Goal: Task Accomplishment & Management: Use online tool/utility

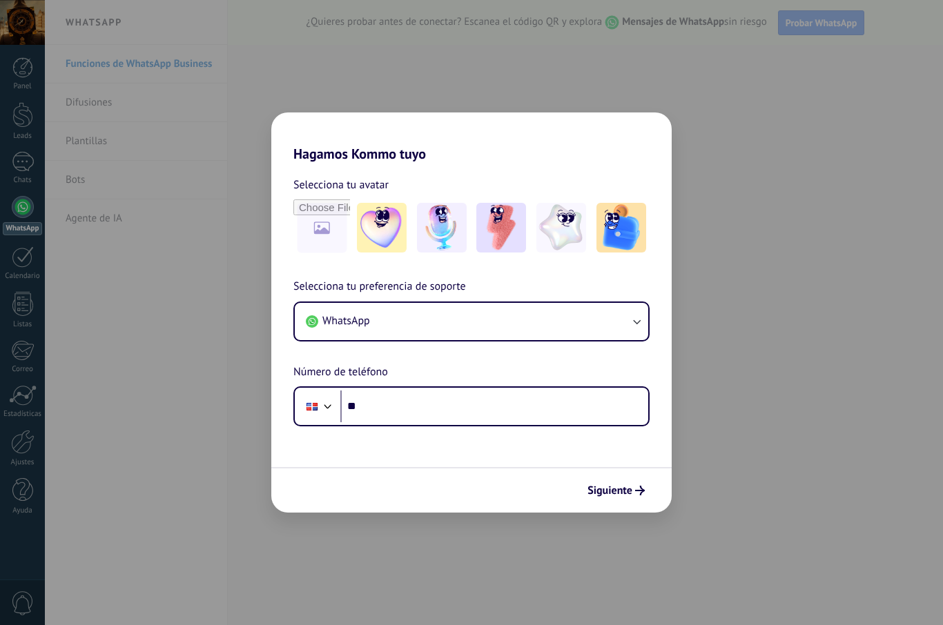
click at [513, 430] on form "Selecciona tu avatar Selecciona tu preferencia de soporte WhatsApp Número de te…" at bounding box center [471, 337] width 400 height 351
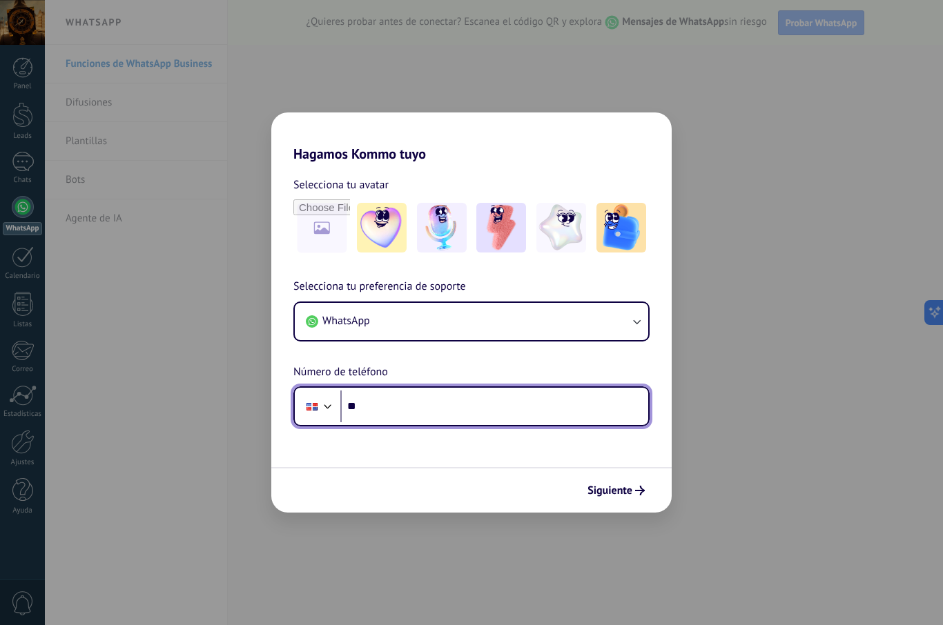
click at [563, 411] on input "**" at bounding box center [494, 407] width 308 height 32
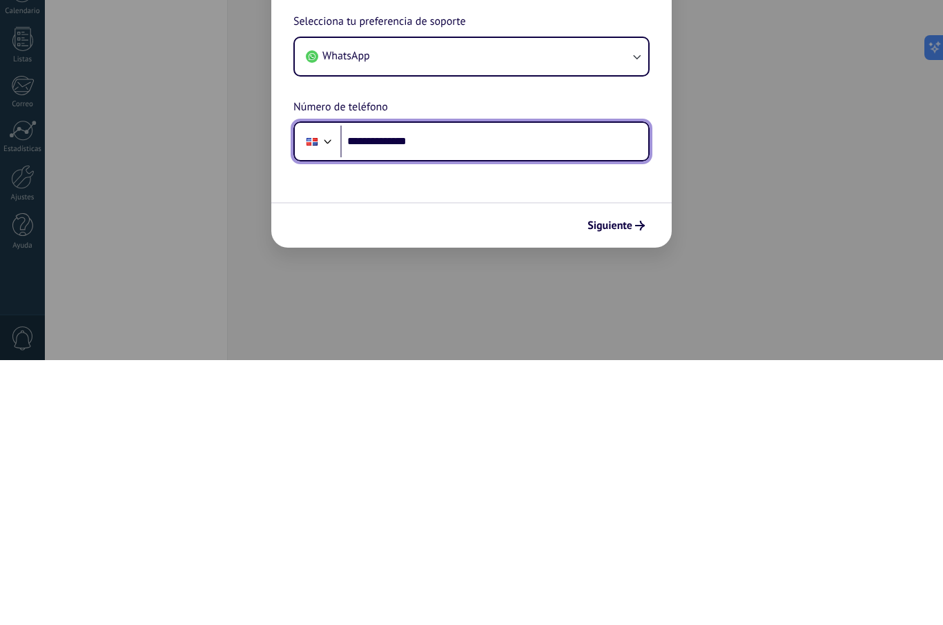
type input "**********"
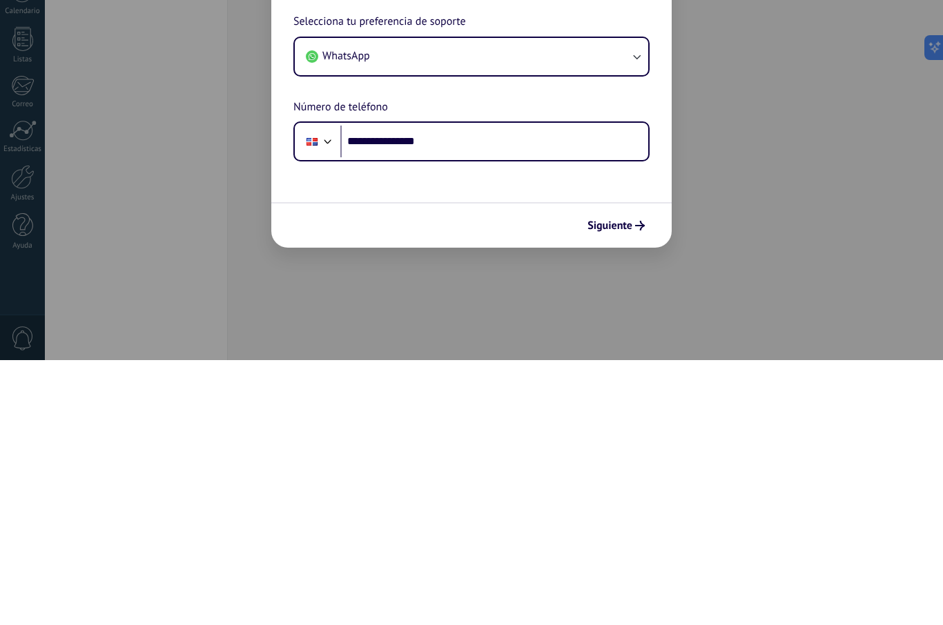
click at [618, 479] on button "Siguiente" at bounding box center [616, 490] width 70 height 23
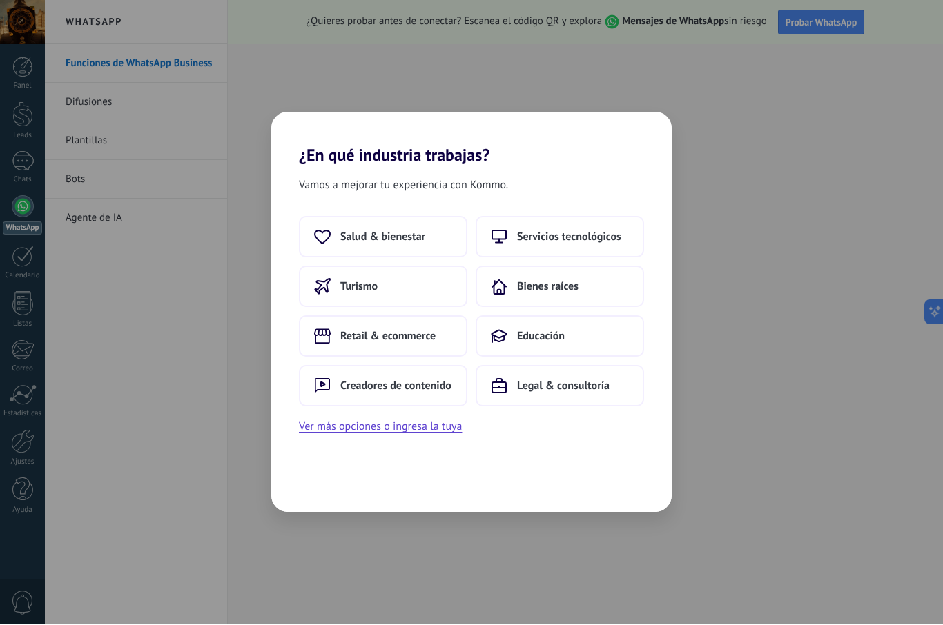
click at [614, 237] on span "Servicios tecnológicos" at bounding box center [569, 238] width 104 height 14
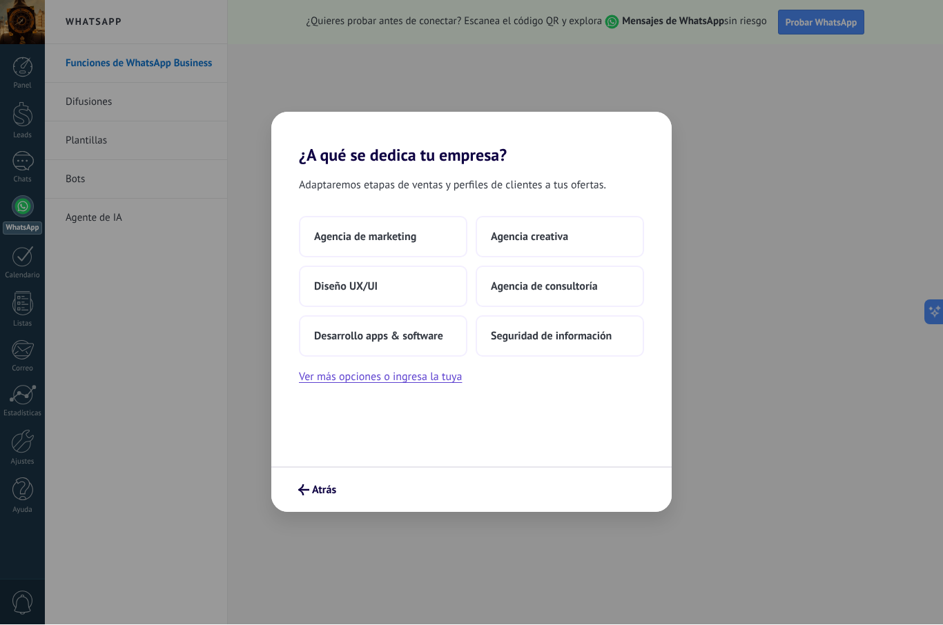
click at [311, 498] on button "Atrás" at bounding box center [317, 490] width 50 height 23
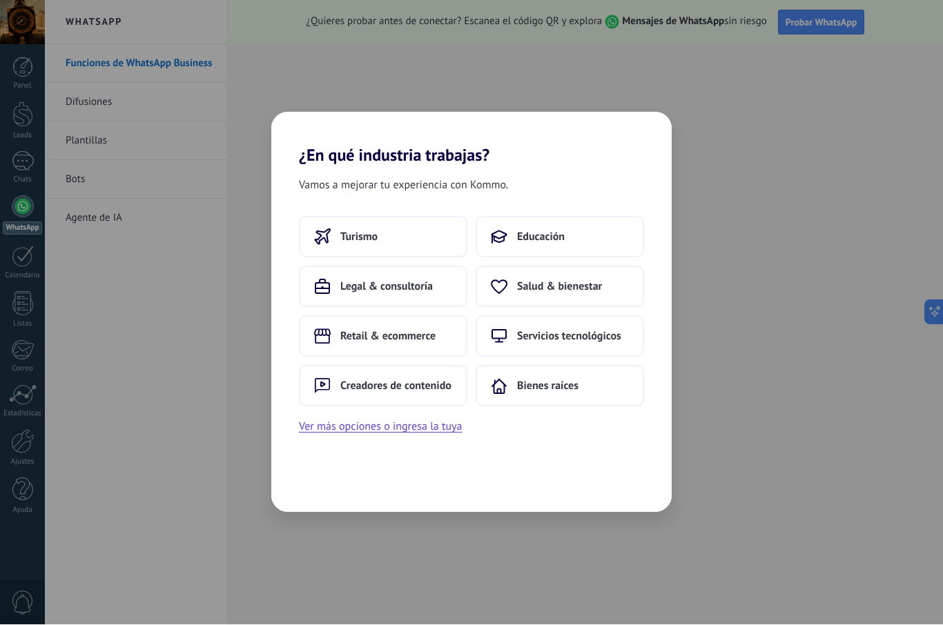
click at [433, 333] on span "Retail & ecommerce" at bounding box center [387, 337] width 95 height 14
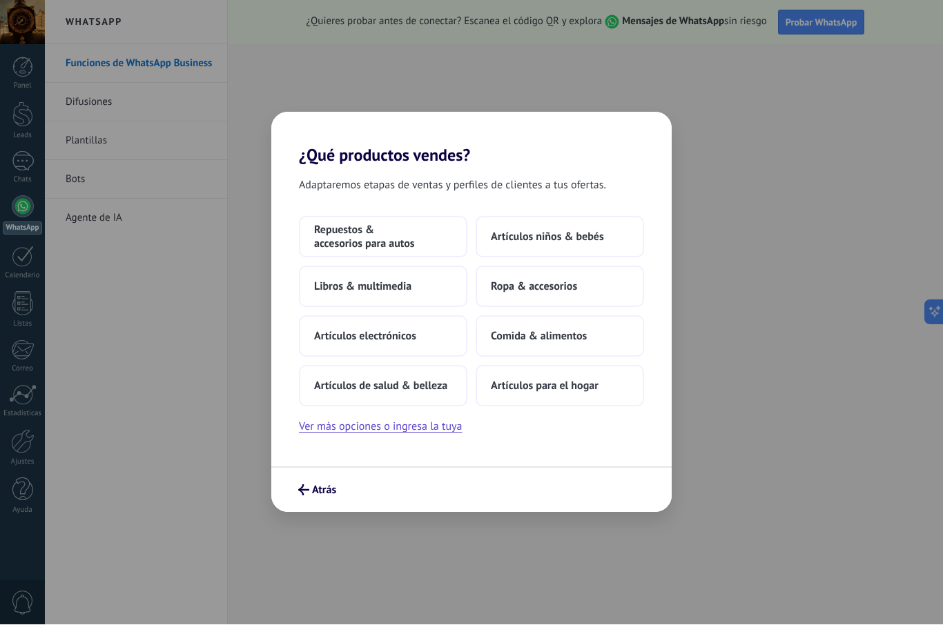
click at [427, 343] on button "Artículos electrónicos" at bounding box center [383, 336] width 168 height 41
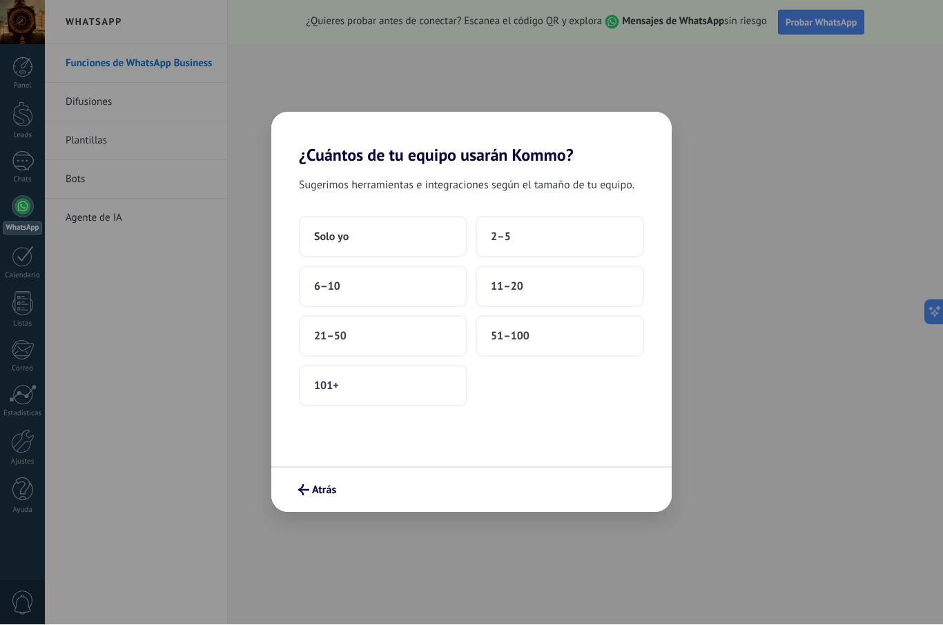
click at [313, 231] on button "Solo yo" at bounding box center [383, 237] width 168 height 41
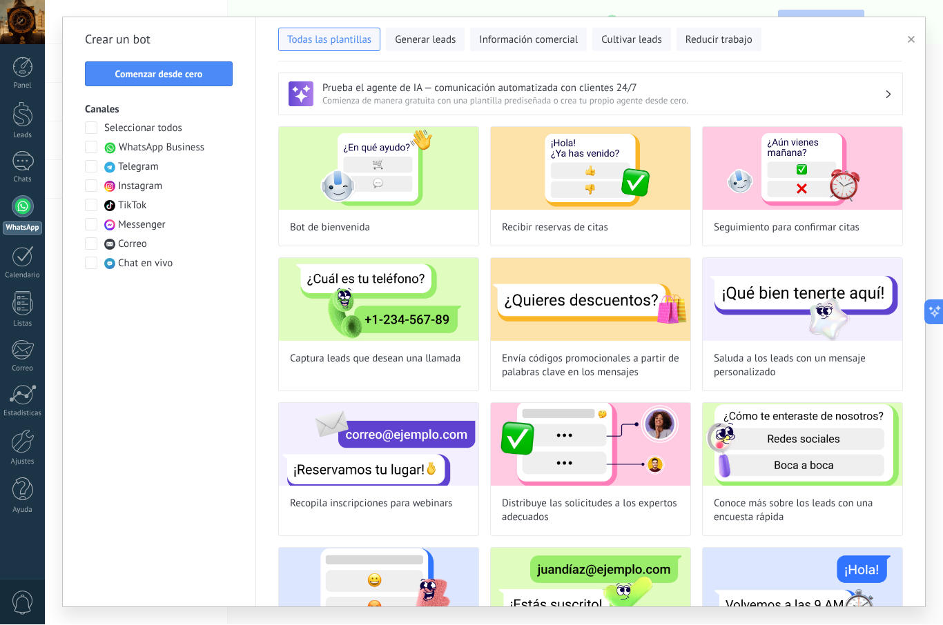
click at [429, 208] on img at bounding box center [378, 169] width 199 height 83
type input "**********"
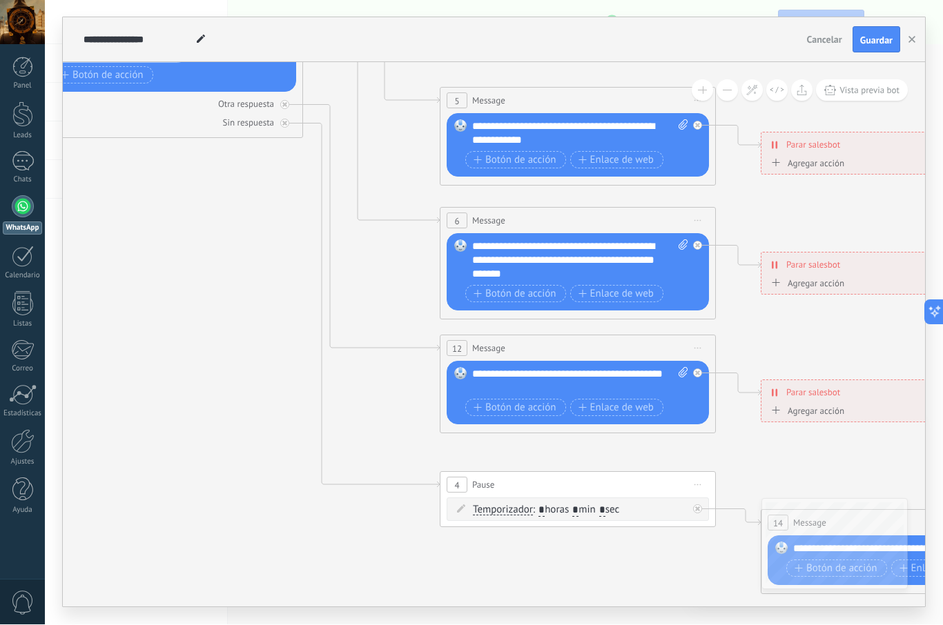
click at [880, 45] on span "Guardar" at bounding box center [876, 41] width 32 height 10
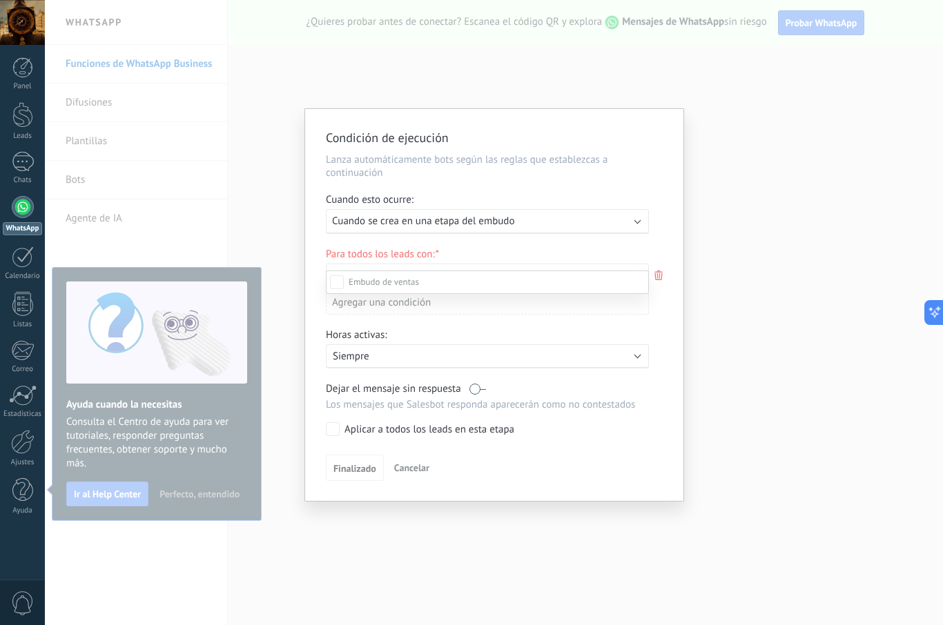
scroll to position [23, 0]
click at [0, 0] on label "Leads Entrantes" at bounding box center [0, 0] width 0 height 0
click at [0, 0] on label "Cualificado" at bounding box center [0, 0] width 0 height 0
click at [0, 0] on label "Pedido completado" at bounding box center [0, 0] width 0 height 0
click at [0, 0] on label "Pedido creado" at bounding box center [0, 0] width 0 height 0
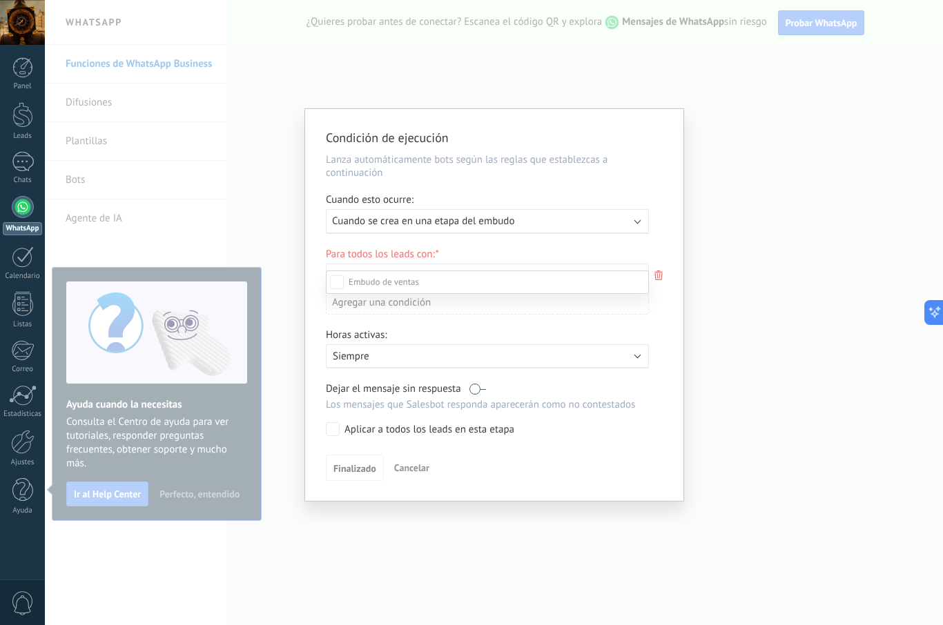
click at [0, 0] on label "Pedido enviado – ganado" at bounding box center [0, 0] width 0 height 0
click at [0, 0] on label "Pedido enviado" at bounding box center [0, 0] width 0 height 0
click at [516, 271] on label at bounding box center [487, 282] width 323 height 23
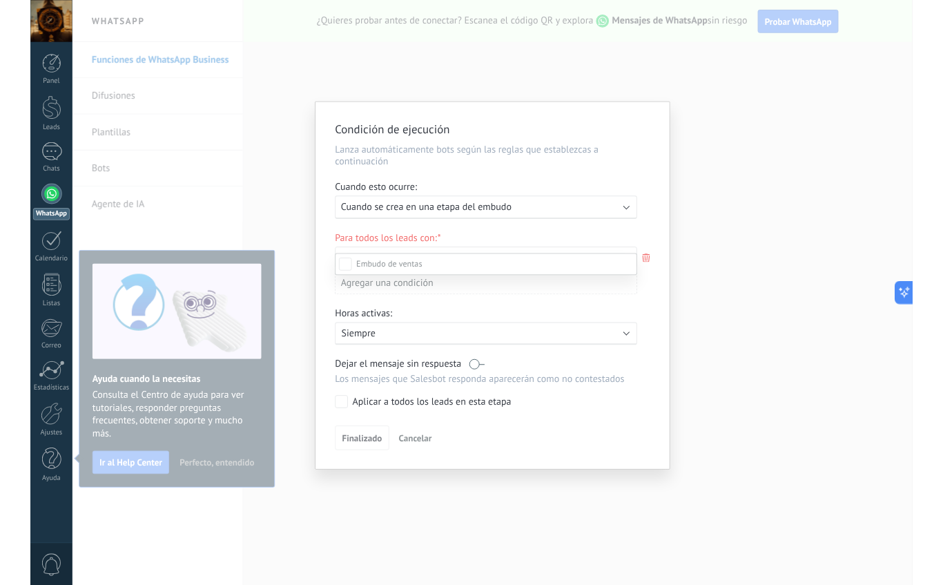
scroll to position [186, 0]
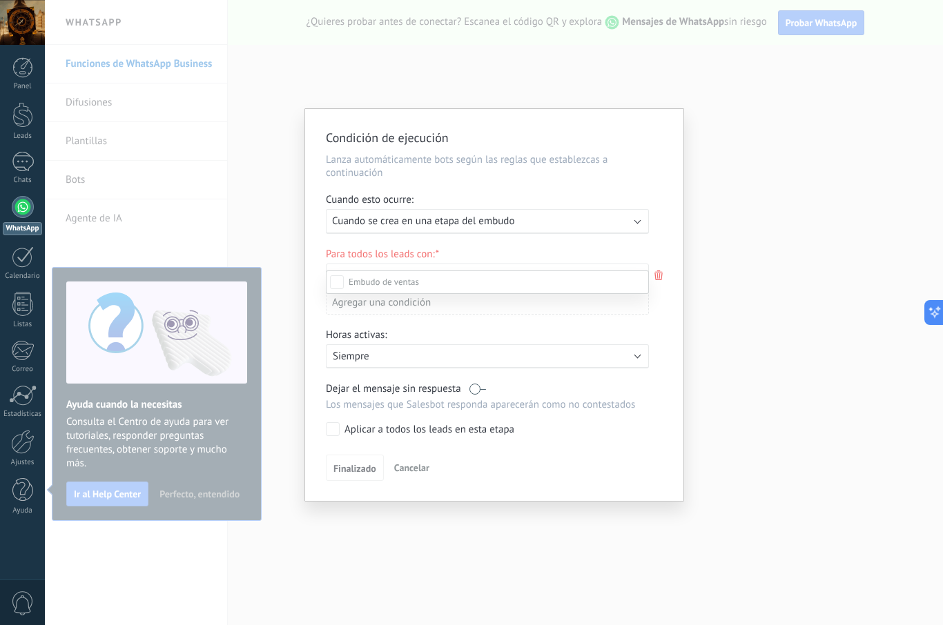
click at [574, 360] on div "Leads Entrantes Nueva consulta Cualificado Cotización enviada Pedido creado Ped…" at bounding box center [487, 446] width 323 height 351
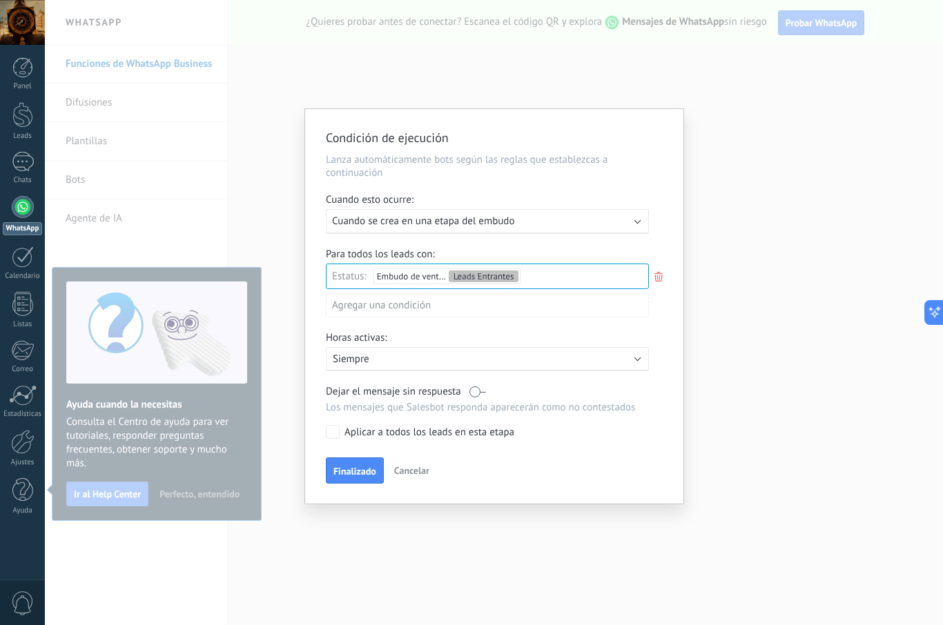
click at [574, 359] on div "Activo: Siempre" at bounding box center [487, 359] width 323 height 24
click at [612, 370] on li "Siempre" at bounding box center [483, 359] width 331 height 24
click at [363, 476] on span "Finalizado" at bounding box center [354, 472] width 43 height 10
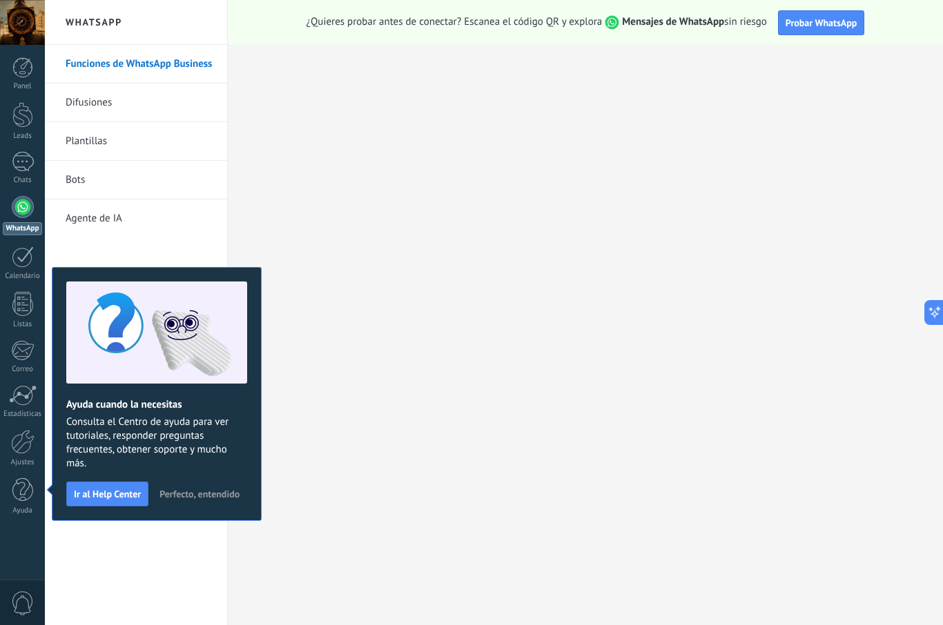
click at [21, 222] on div "WhatsApp" at bounding box center [22, 228] width 39 height 13
click at [23, 274] on div "Calendario" at bounding box center [23, 276] width 40 height 9
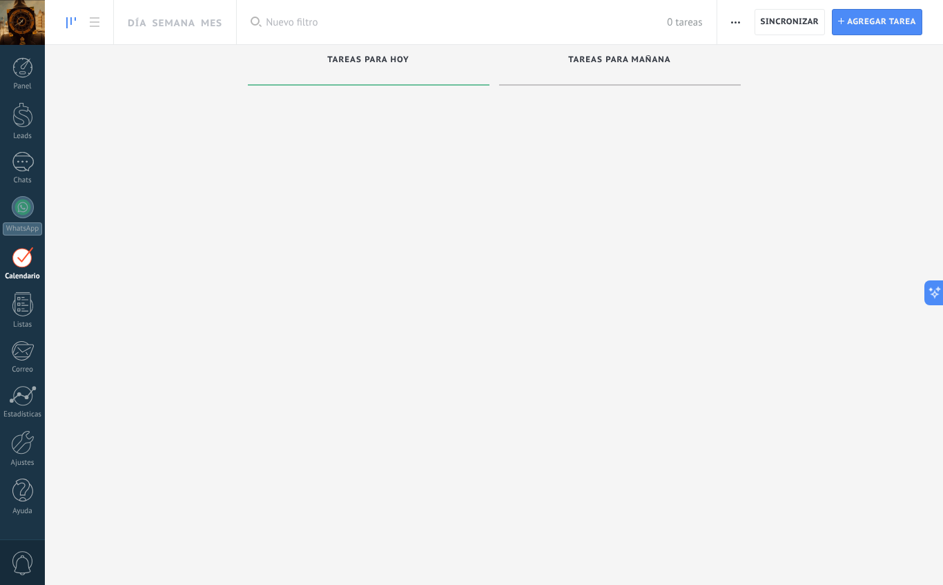
click at [19, 175] on link "Chats" at bounding box center [22, 168] width 45 height 33
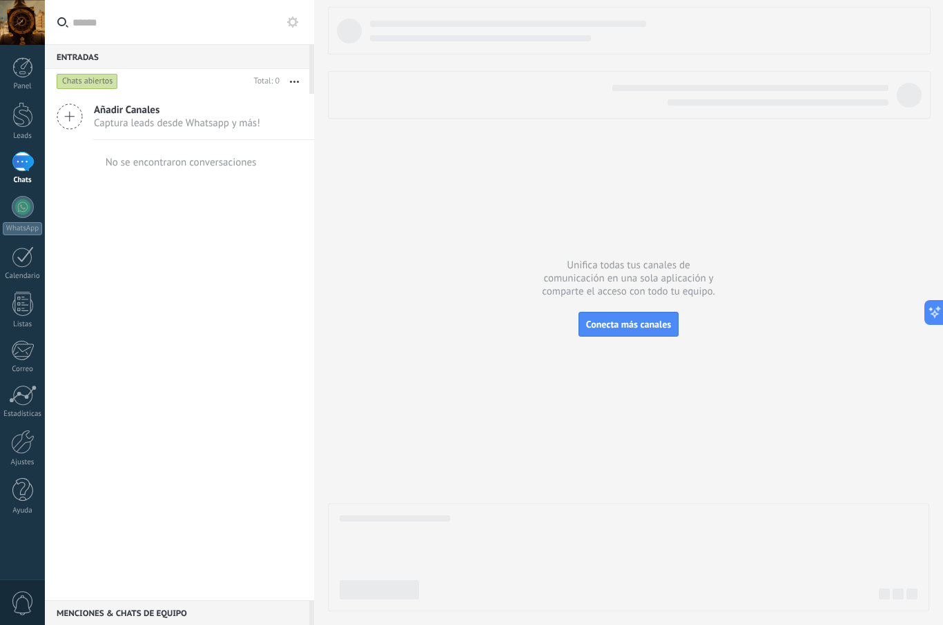
click at [88, 127] on div "Añadir Canales Captura leads desde Whatsapp y más!" at bounding box center [179, 117] width 269 height 46
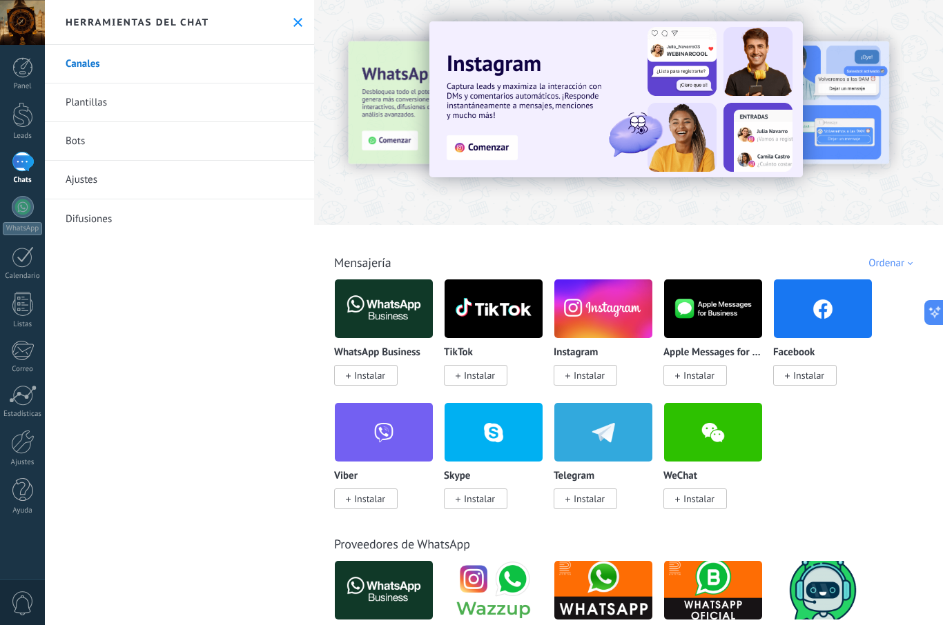
click at [391, 333] on img at bounding box center [384, 308] width 98 height 67
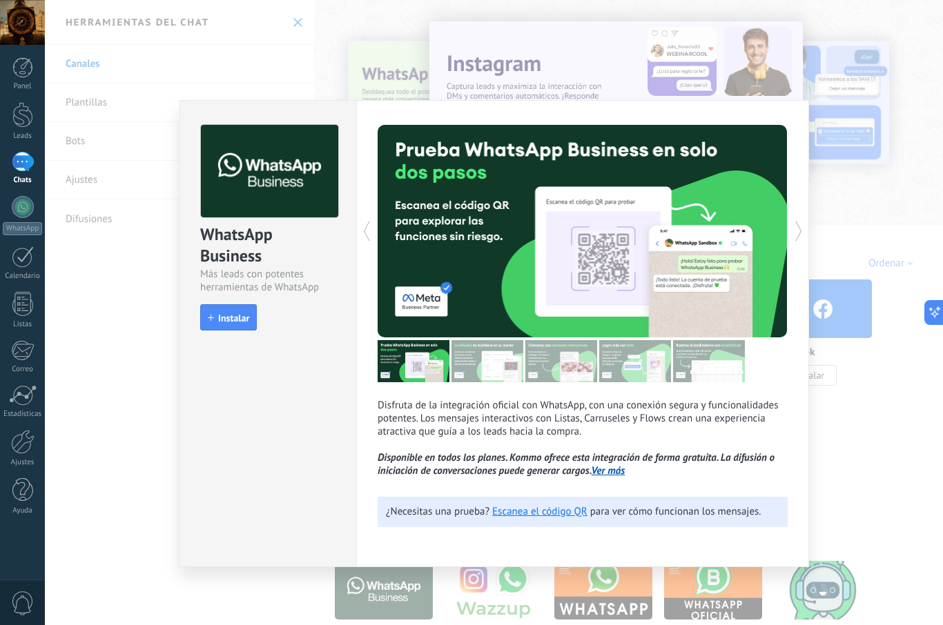
click at [862, 455] on div "WhatsApp Business Más leads con potentes herramientas de WhatsApp install Insta…" at bounding box center [494, 312] width 898 height 625
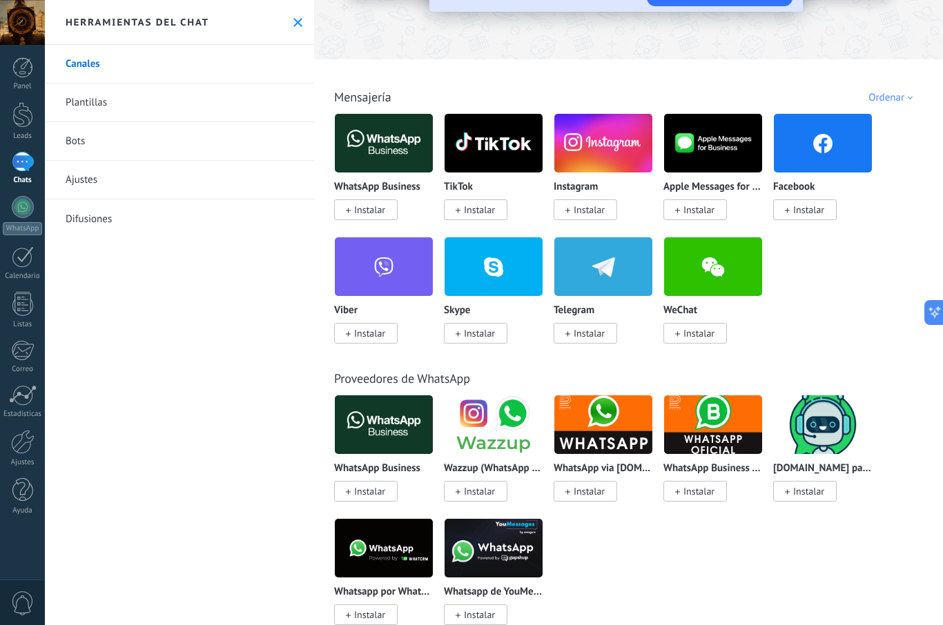
scroll to position [169, 0]
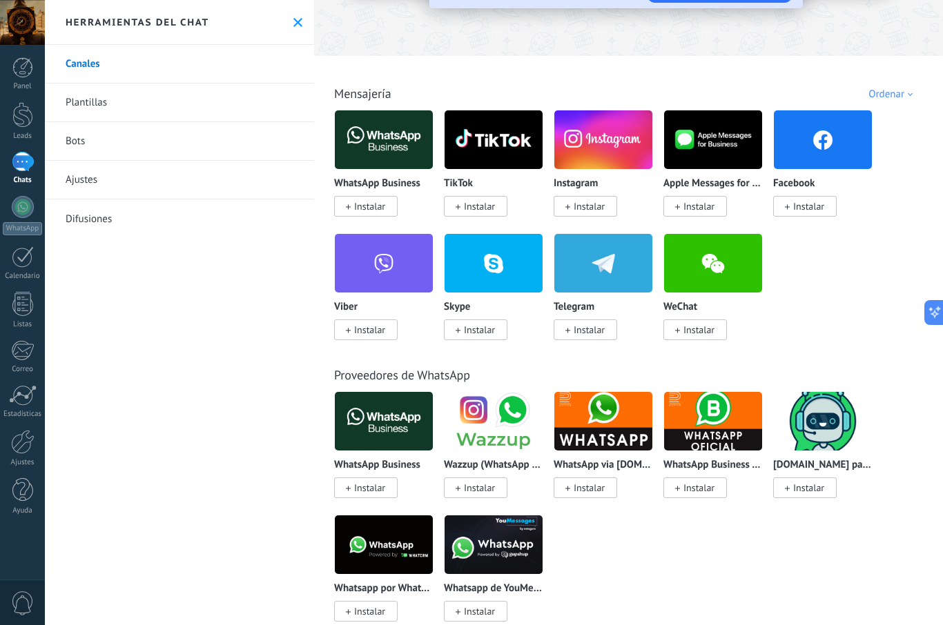
click at [729, 136] on img at bounding box center [713, 139] width 98 height 67
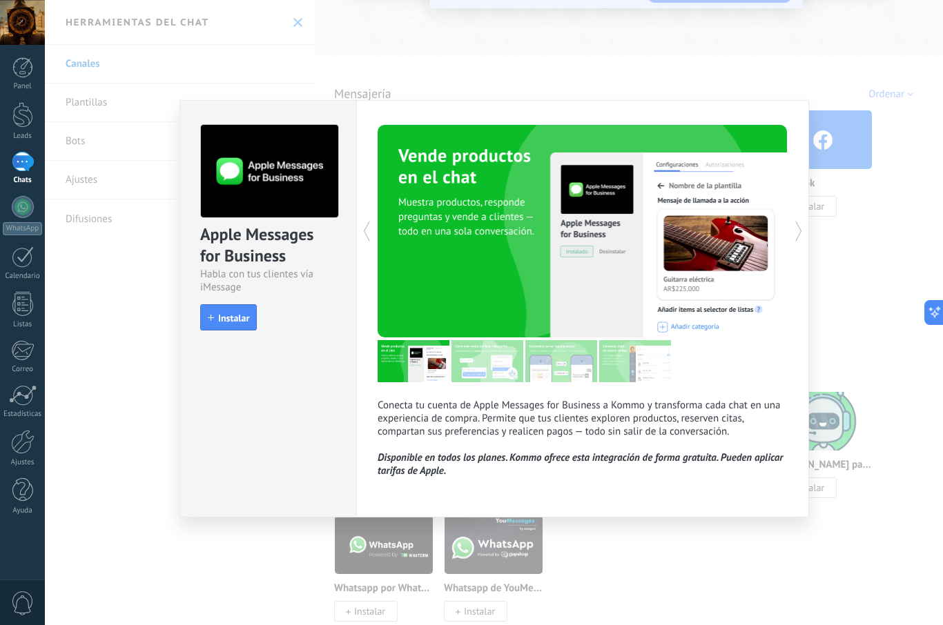
click at [851, 283] on div "Apple Messages for Business Habla con tus clientes vía iMessage install Instala…" at bounding box center [494, 312] width 898 height 625
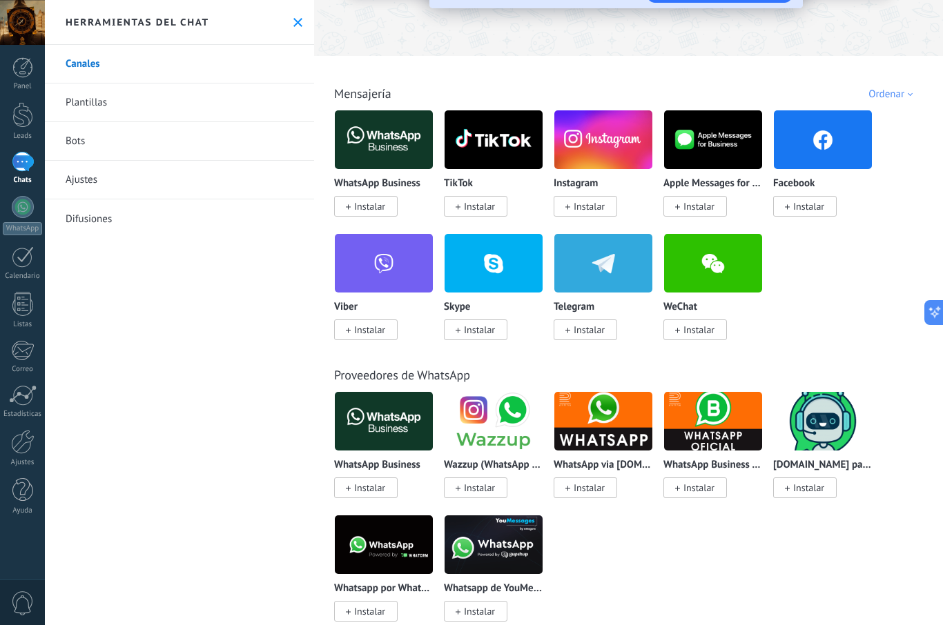
click at [415, 193] on div "WhatsApp Business Instalar" at bounding box center [383, 195] width 99 height 35
click at [382, 206] on span "Instalar" at bounding box center [369, 206] width 31 height 12
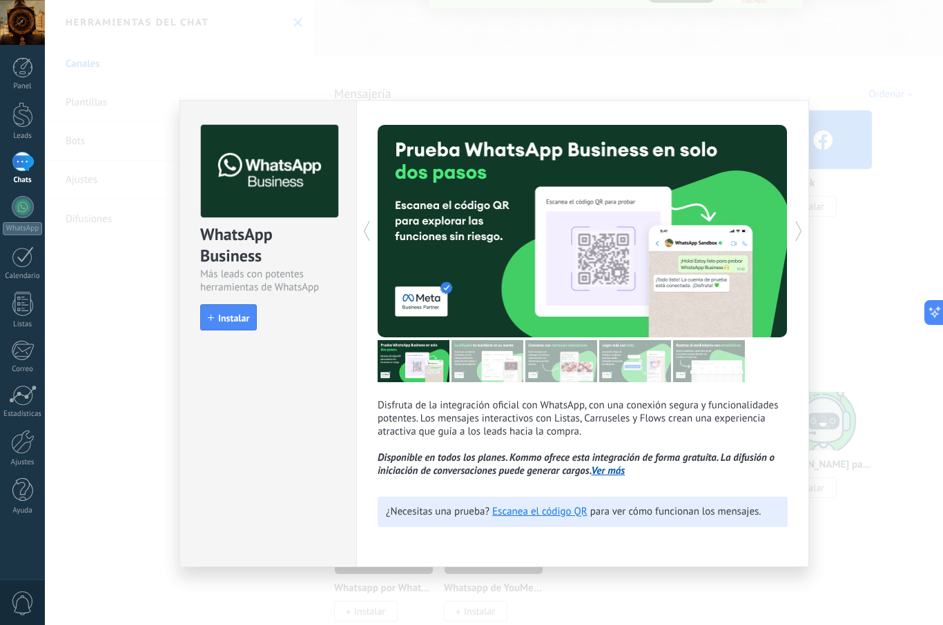
click at [868, 304] on div "WhatsApp Business Más leads con potentes herramientas de WhatsApp install Insta…" at bounding box center [494, 312] width 898 height 625
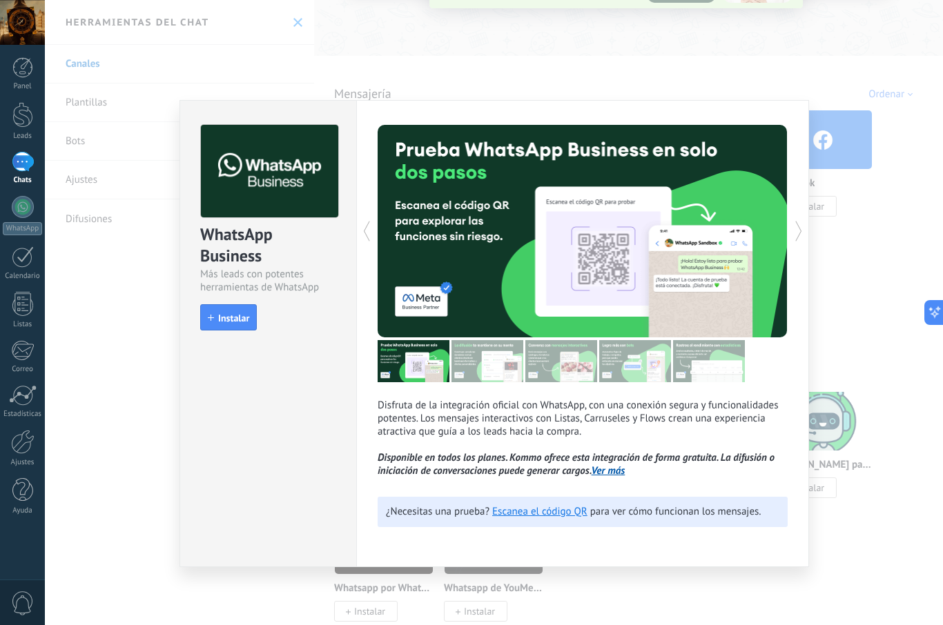
click at [870, 304] on div "WhatsApp Business Más leads con potentes herramientas de WhatsApp install Insta…" at bounding box center [494, 312] width 898 height 625
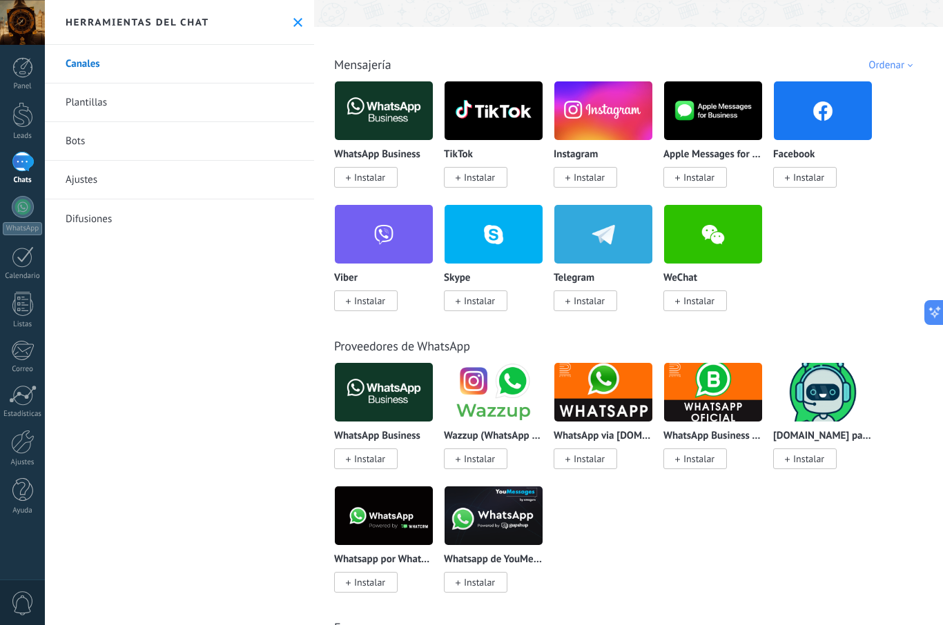
scroll to position [197, 0]
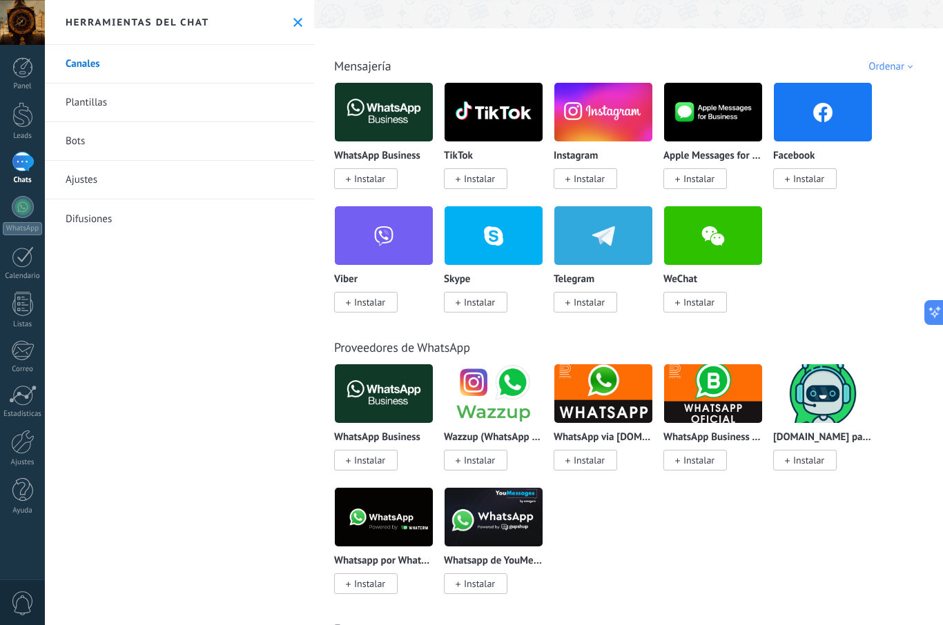
click at [342, 402] on img at bounding box center [384, 393] width 98 height 67
click at [371, 418] on img at bounding box center [384, 393] width 98 height 67
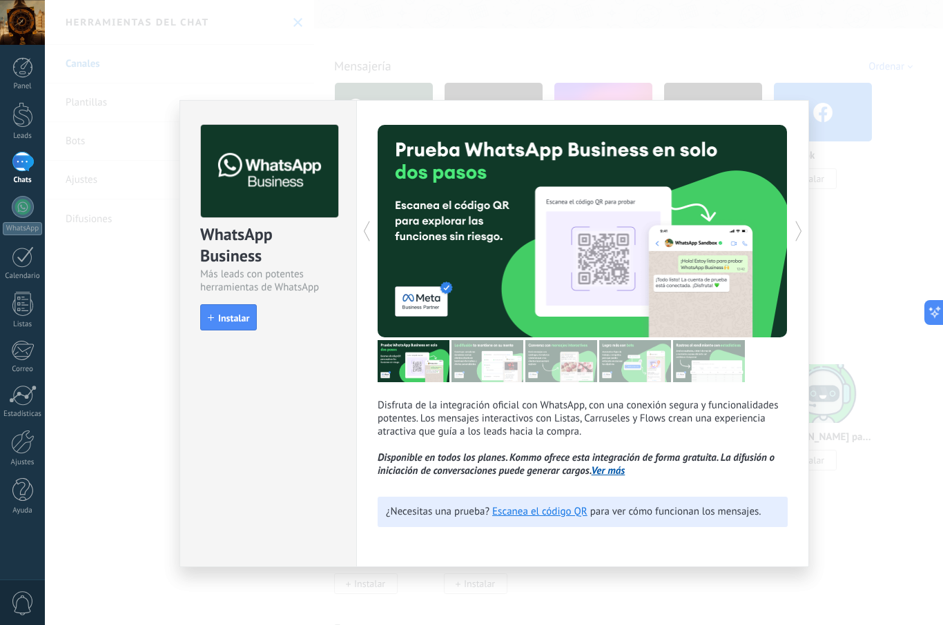
click at [235, 328] on button "Instalar" at bounding box center [228, 317] width 57 height 26
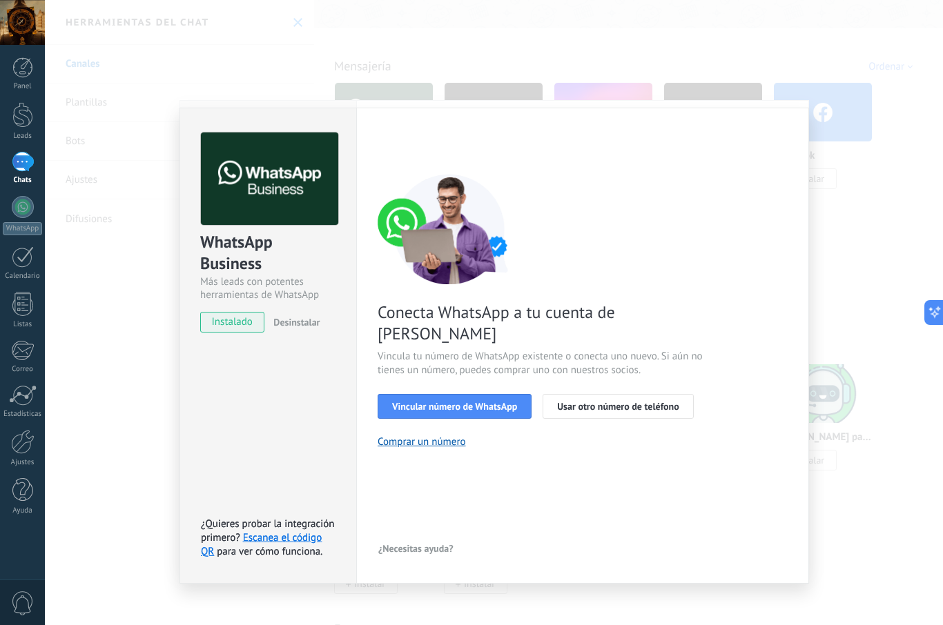
click at [467, 394] on button "Vincular número de WhatsApp" at bounding box center [455, 406] width 154 height 25
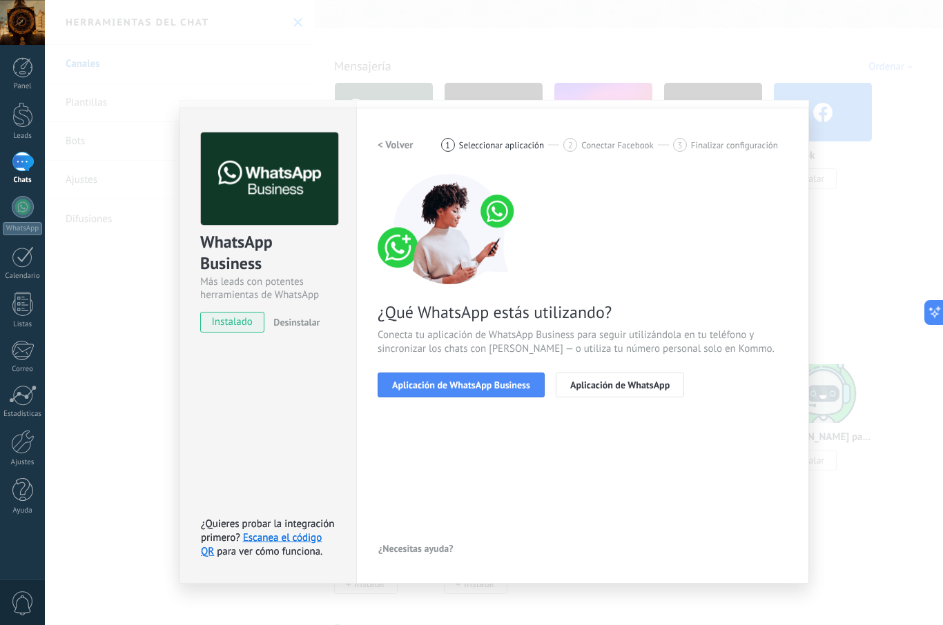
click at [498, 389] on span "Aplicación de WhatsApp Business" at bounding box center [461, 385] width 138 height 10
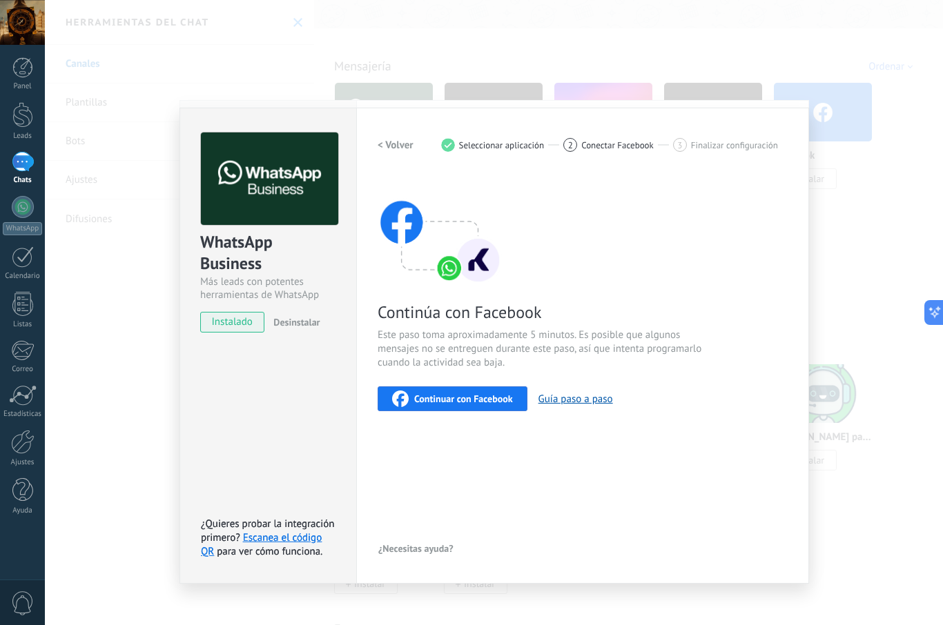
click at [462, 405] on div "Continuar con Facebook" at bounding box center [452, 399] width 121 height 17
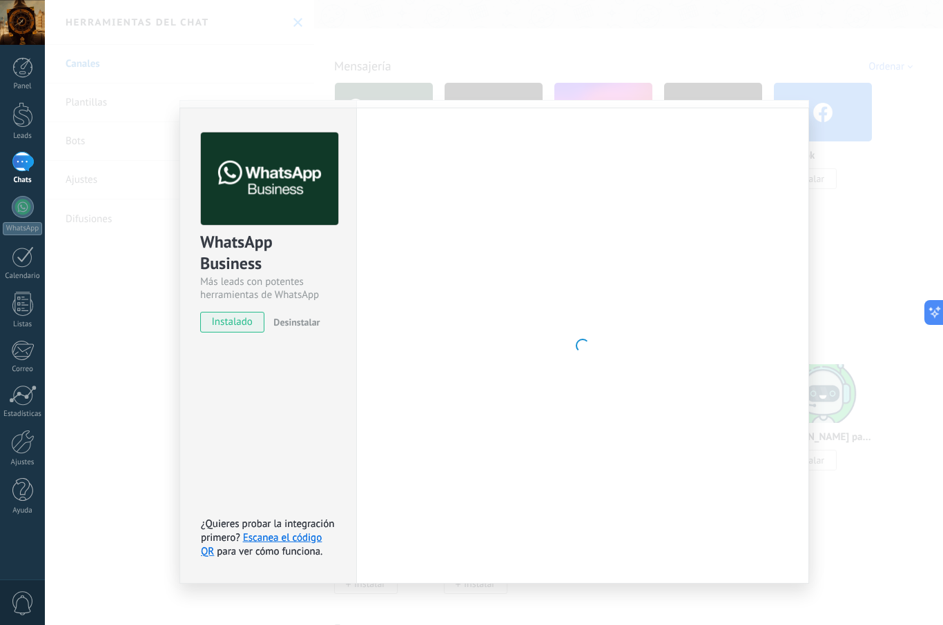
click at [795, 73] on div "WhatsApp Business Más leads con potentes herramientas de WhatsApp instalado Des…" at bounding box center [494, 312] width 898 height 625
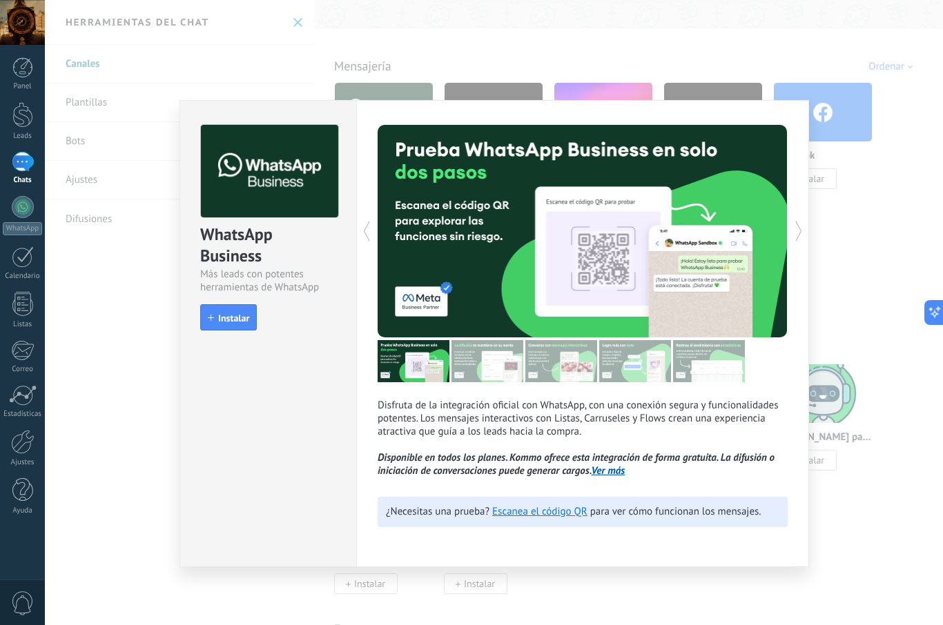
click at [810, 68] on div "WhatsApp Business Más leads con potentes herramientas de WhatsApp install Insta…" at bounding box center [494, 312] width 898 height 625
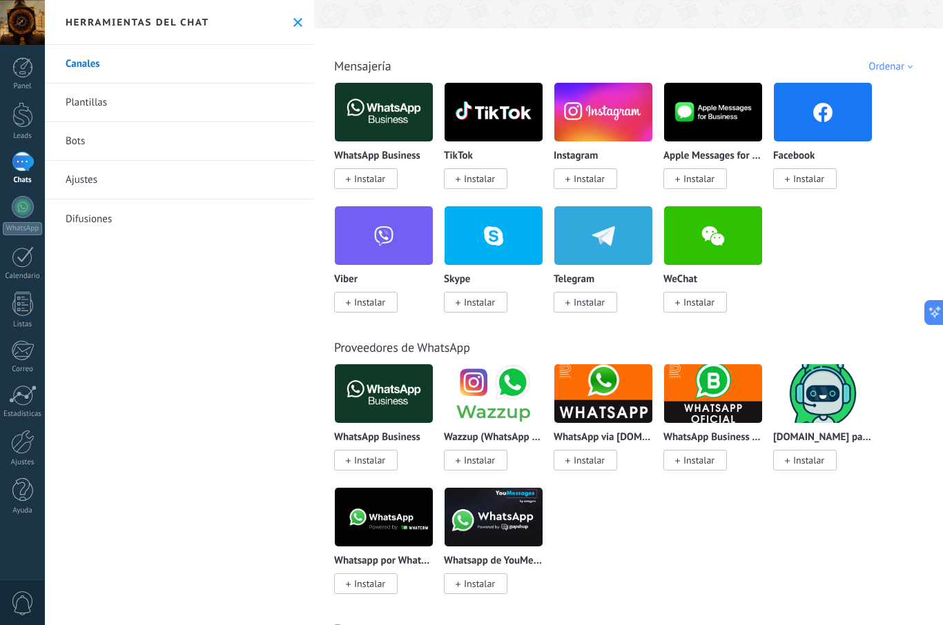
click at [25, 465] on div "Ajustes" at bounding box center [23, 462] width 40 height 9
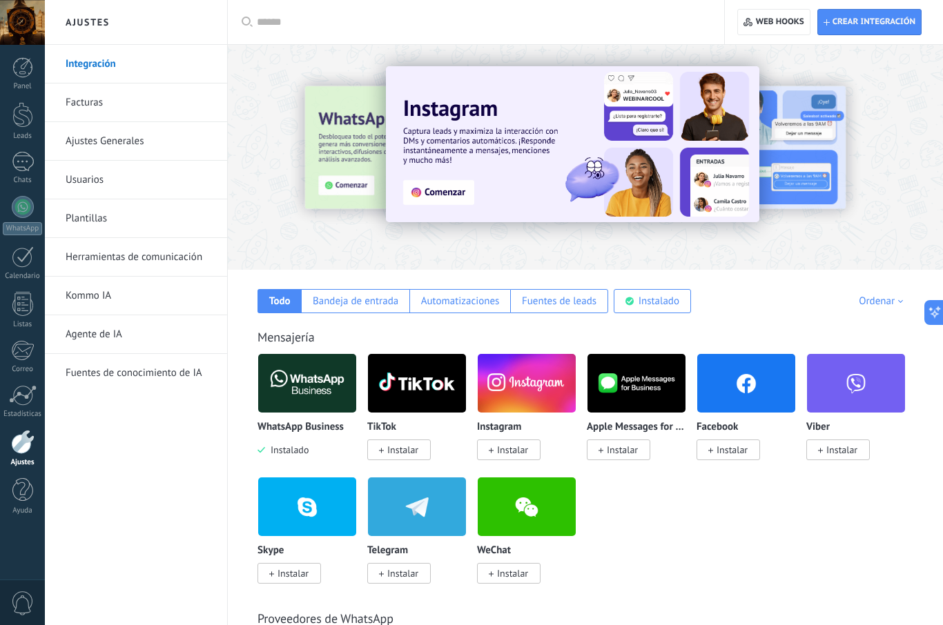
click at [21, 480] on div at bounding box center [22, 490] width 21 height 24
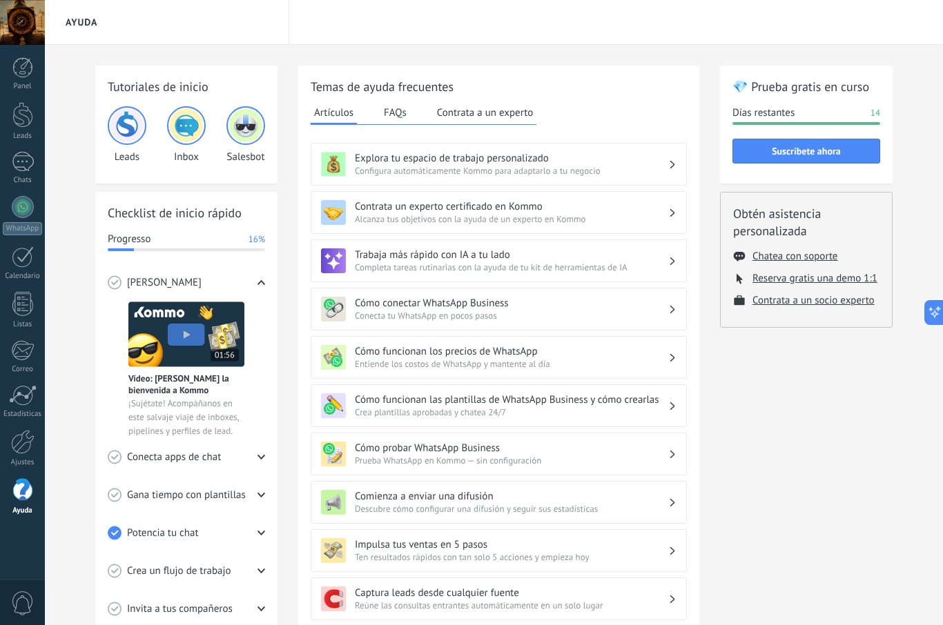
click at [19, 395] on div at bounding box center [23, 395] width 28 height 21
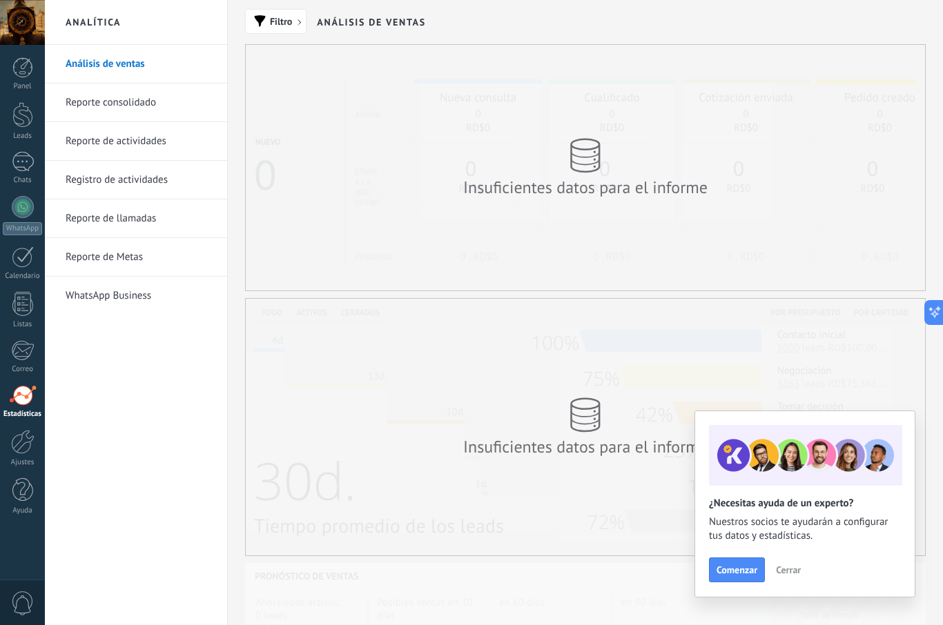
click at [771, 161] on div "Insuficientes datos para el informe" at bounding box center [585, 168] width 679 height 246
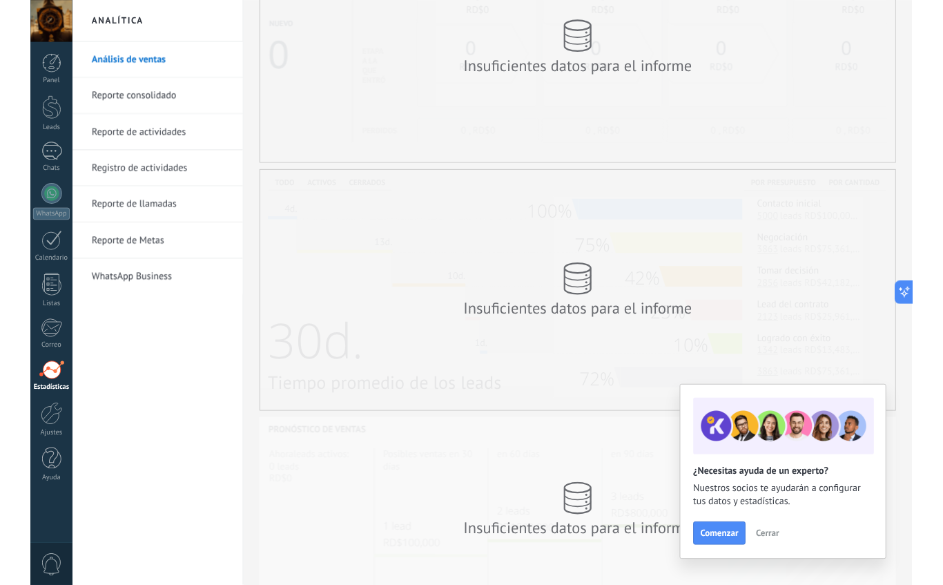
scroll to position [134, 0]
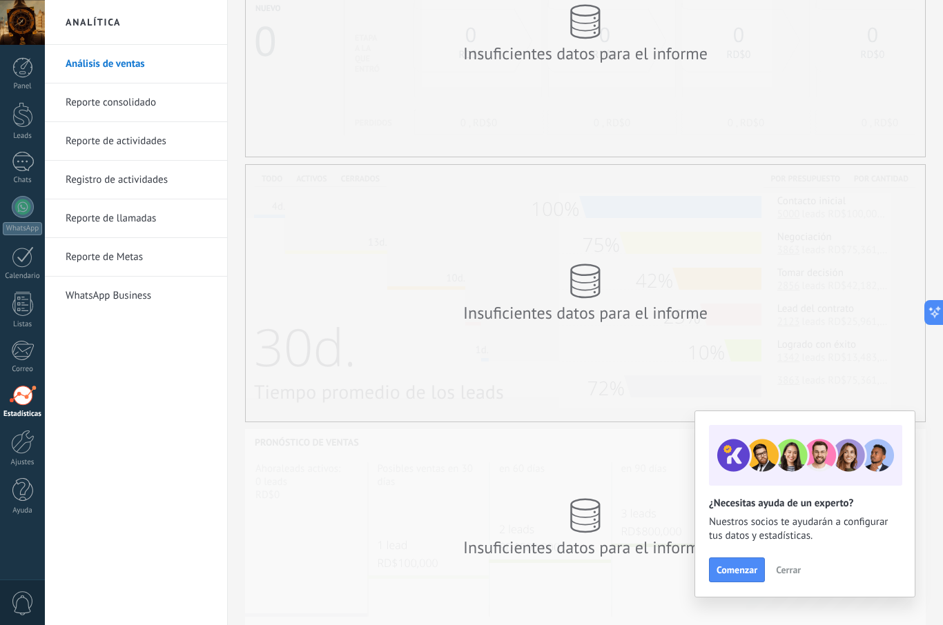
click at [14, 89] on div "Panel" at bounding box center [23, 86] width 40 height 9
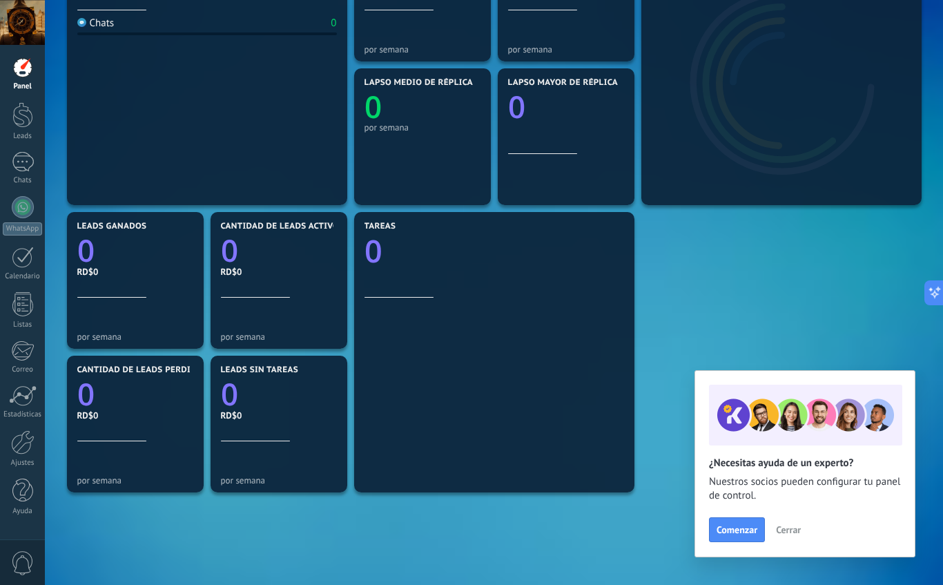
scroll to position [21, 0]
